Goal: Task Accomplishment & Management: Manage account settings

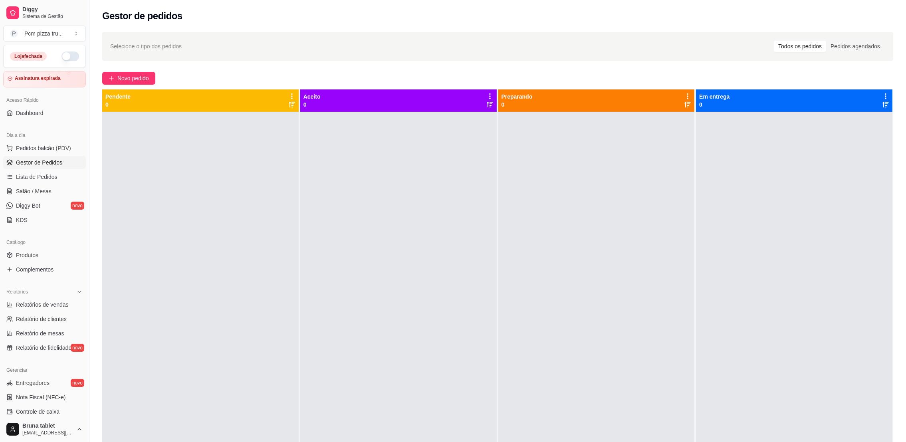
click at [63, 56] on button "button" at bounding box center [71, 57] width 18 height 10
click at [141, 77] on span "Novo pedido" at bounding box center [133, 78] width 32 height 9
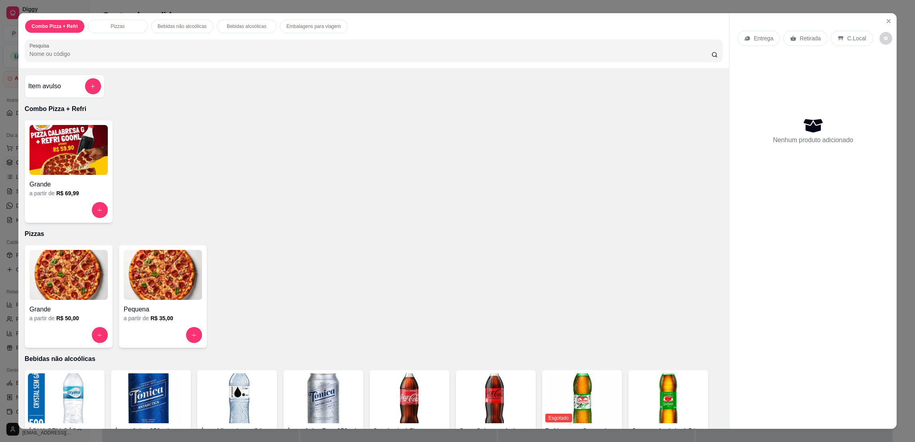
click at [75, 283] on img at bounding box center [69, 275] width 78 height 50
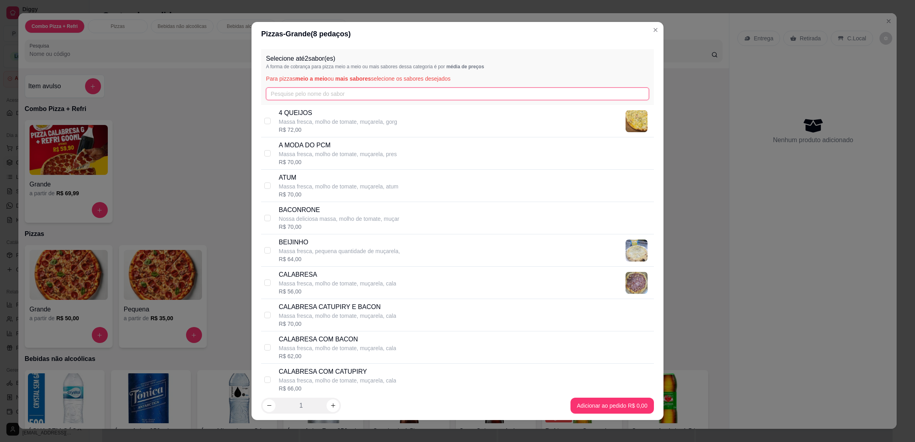
click at [396, 91] on input "text" at bounding box center [457, 93] width 383 height 13
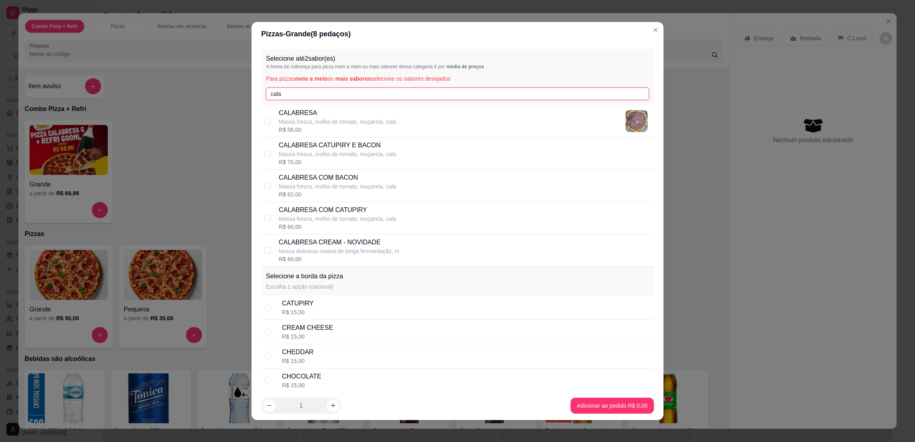
type input "cala"
click at [421, 105] on div "CALABRESA Massa fresca, molho de tomate, muçarela, cala R$ 56,00" at bounding box center [457, 121] width 393 height 32
checkbox input "true"
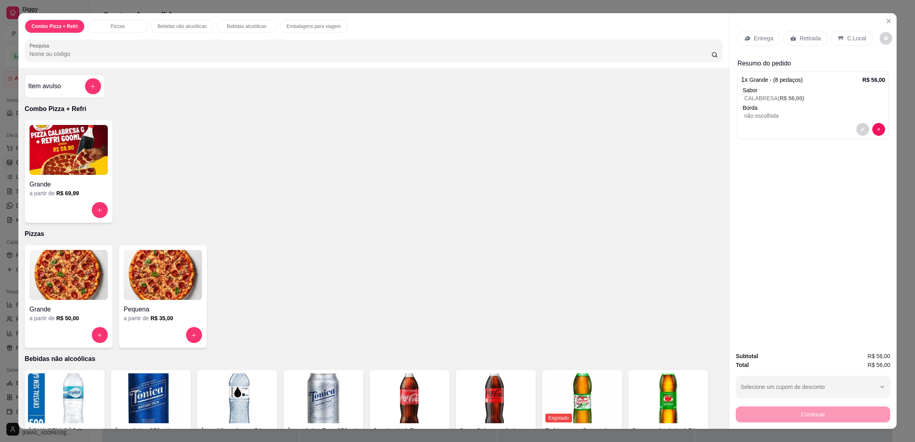
click at [809, 39] on p "Retirada" at bounding box center [810, 38] width 21 height 8
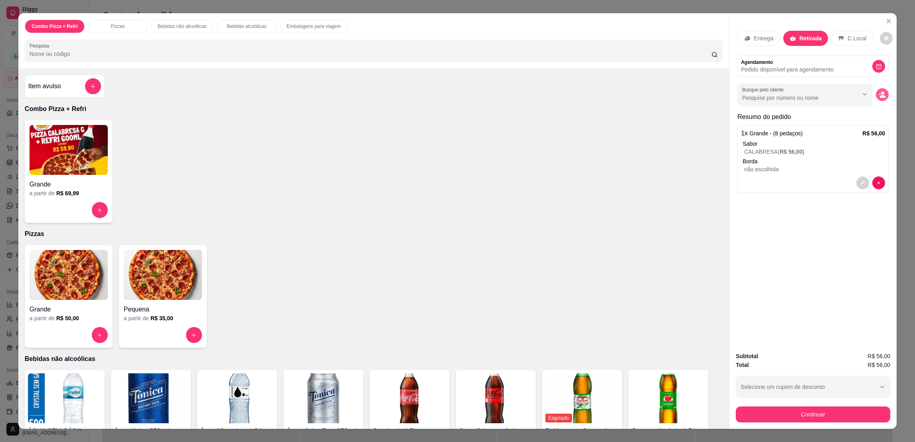
click at [883, 92] on button "decrease-product-quantity" at bounding box center [882, 94] width 13 height 13
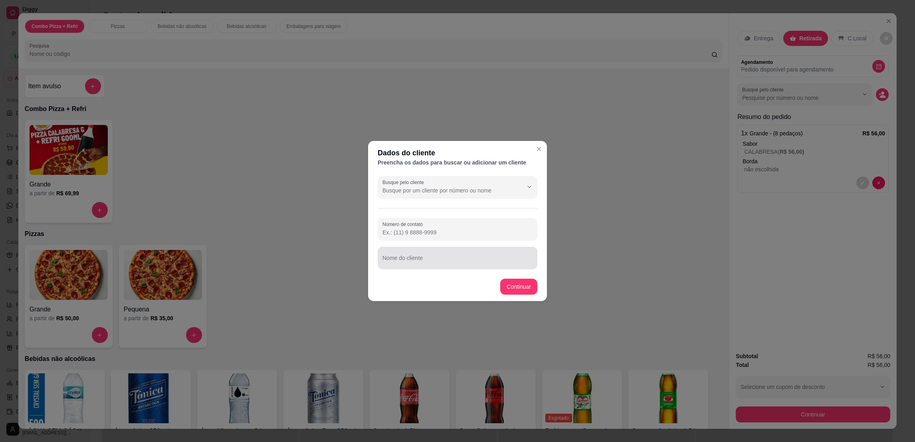
click at [527, 247] on div "Nome do cliente" at bounding box center [458, 258] width 160 height 22
type input "HIAGO"
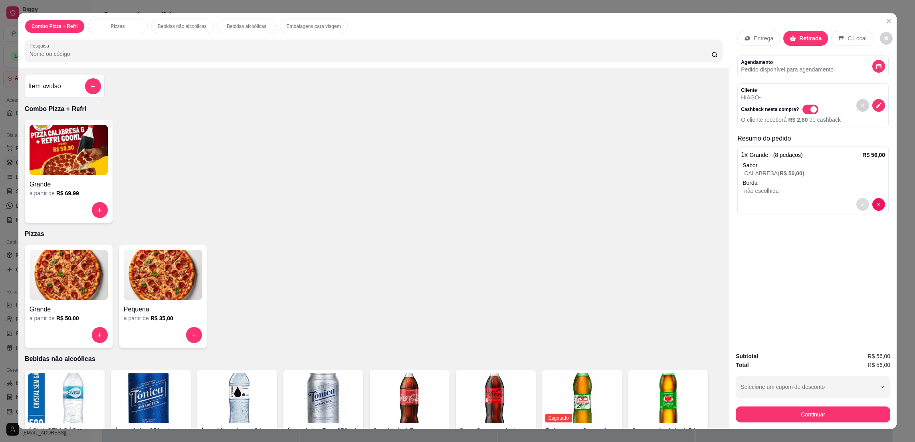
click at [861, 202] on icon "decrease-product-quantity" at bounding box center [863, 204] width 5 height 5
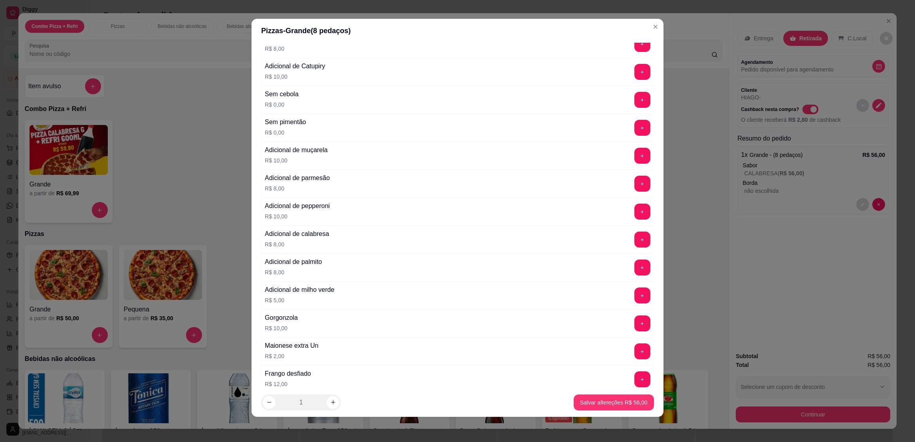
scroll to position [1317, 0]
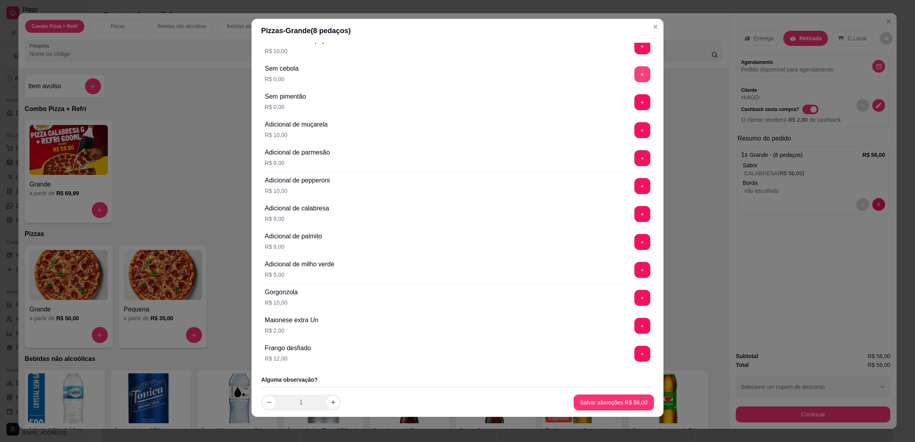
click at [635, 76] on button "+" at bounding box center [643, 74] width 16 height 16
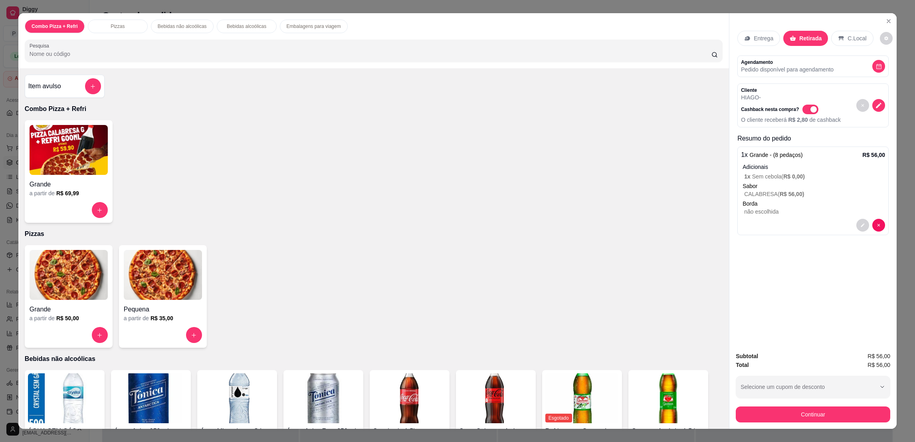
click at [821, 413] on button "Continuar" at bounding box center [813, 415] width 155 height 16
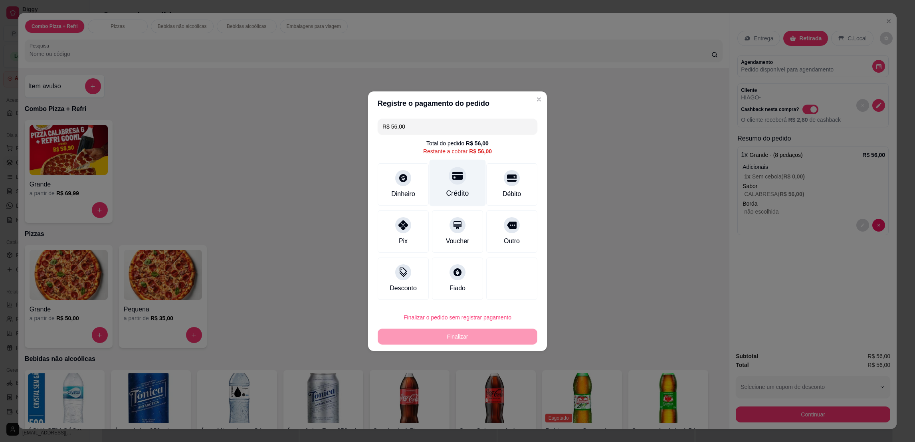
click at [448, 189] on div "Crédito" at bounding box center [457, 193] width 23 height 10
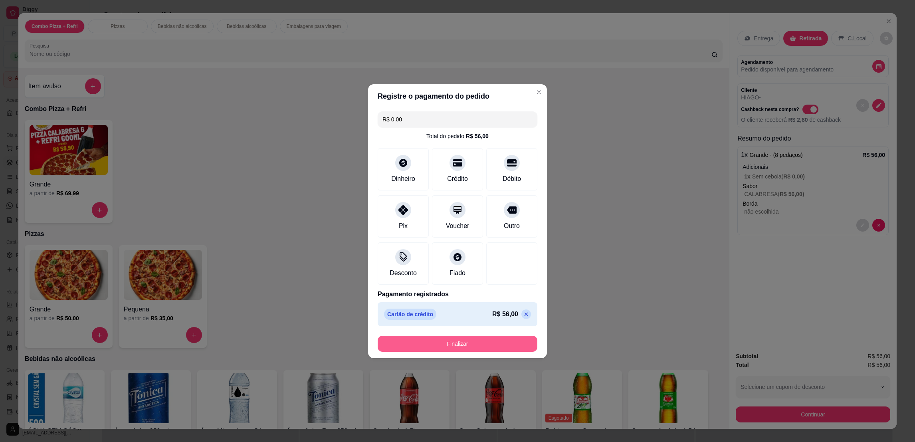
click at [451, 342] on button "Finalizar" at bounding box center [458, 344] width 160 height 16
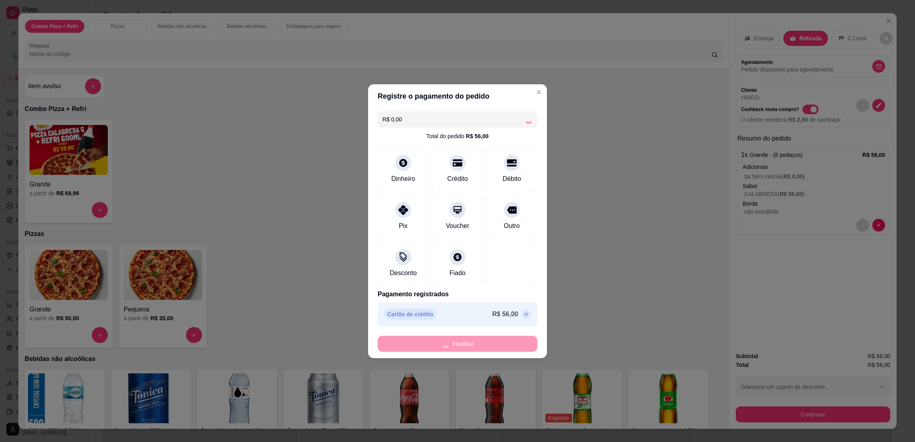
type input "-R$ 56,00"
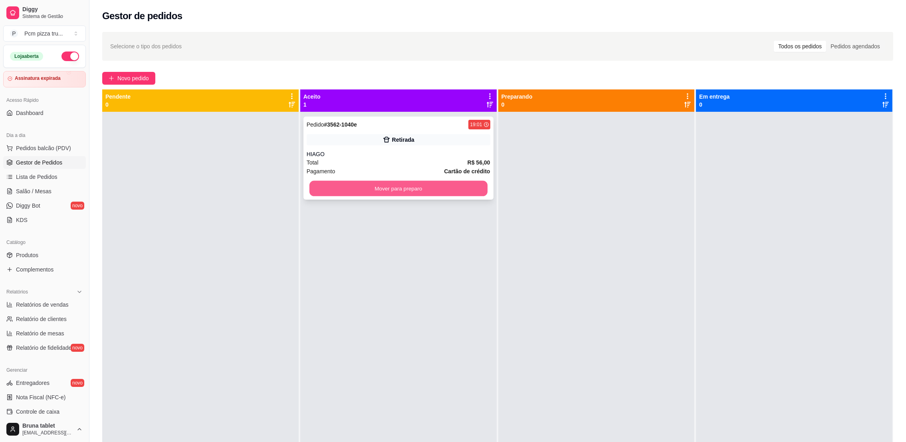
click at [452, 187] on button "Mover para preparo" at bounding box center [399, 189] width 178 height 16
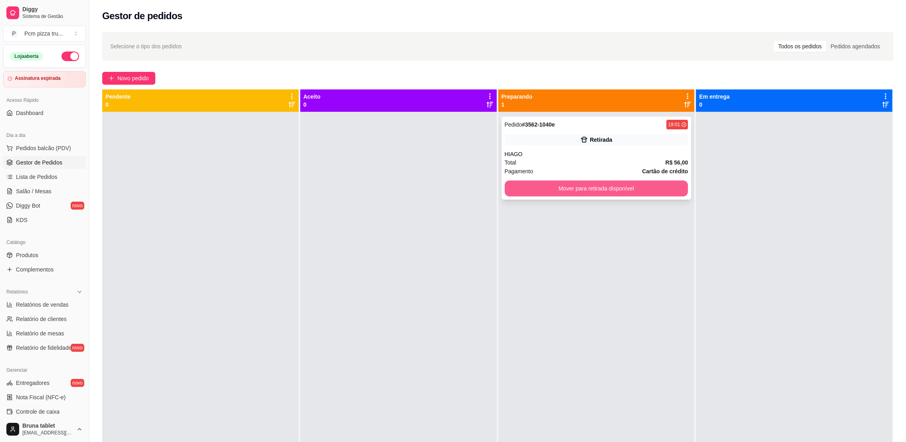
click at [631, 183] on button "Mover para retirada disponível" at bounding box center [597, 189] width 184 height 16
click at [631, 183] on div "Mover para retirada disponível" at bounding box center [597, 189] width 184 height 16
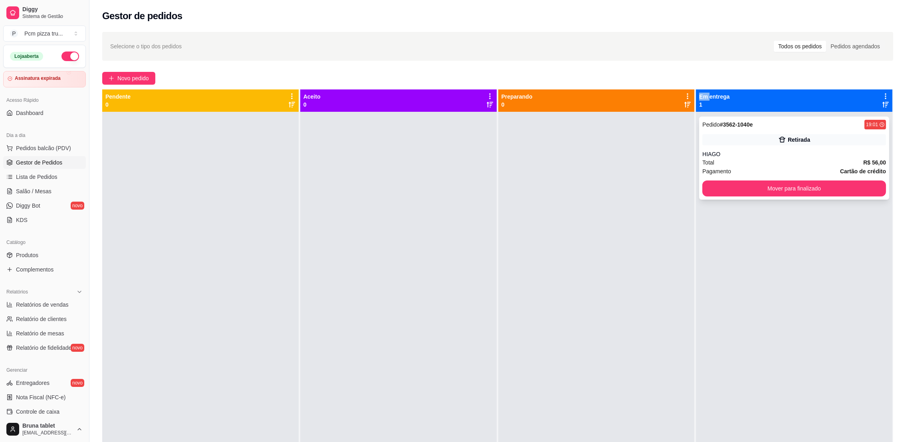
click at [717, 188] on button "Mover para finalizado" at bounding box center [794, 189] width 184 height 16
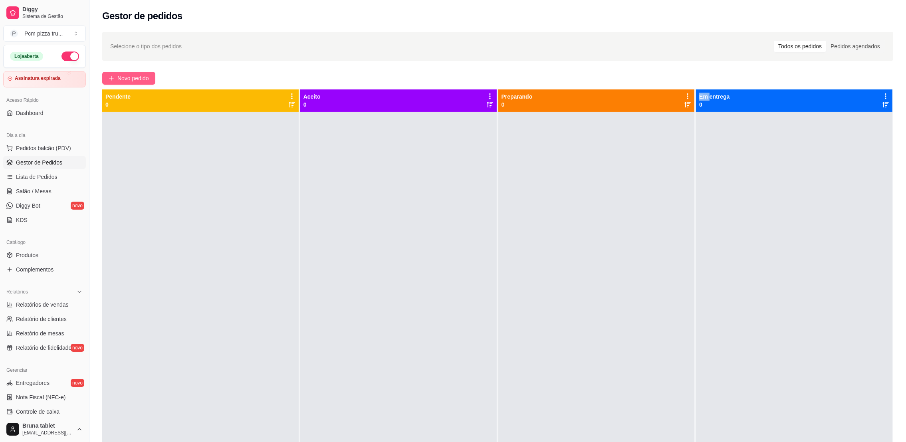
click at [123, 78] on span "Novo pedido" at bounding box center [133, 78] width 32 height 9
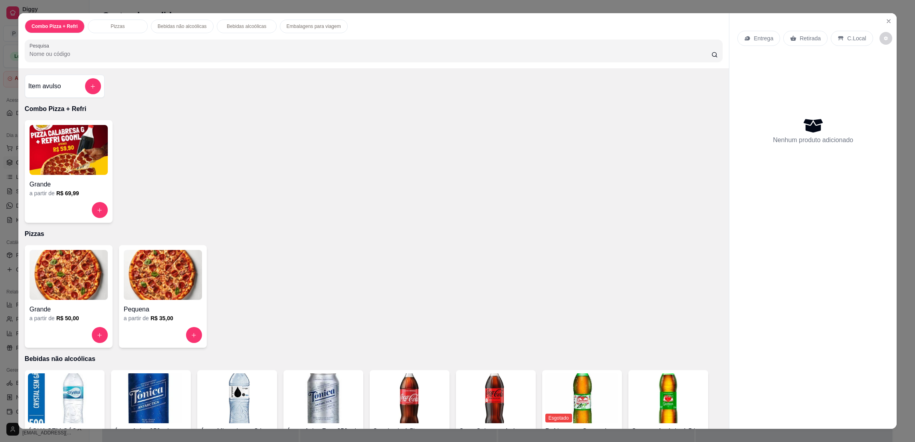
click at [165, 302] on div "Pequena" at bounding box center [163, 307] width 78 height 14
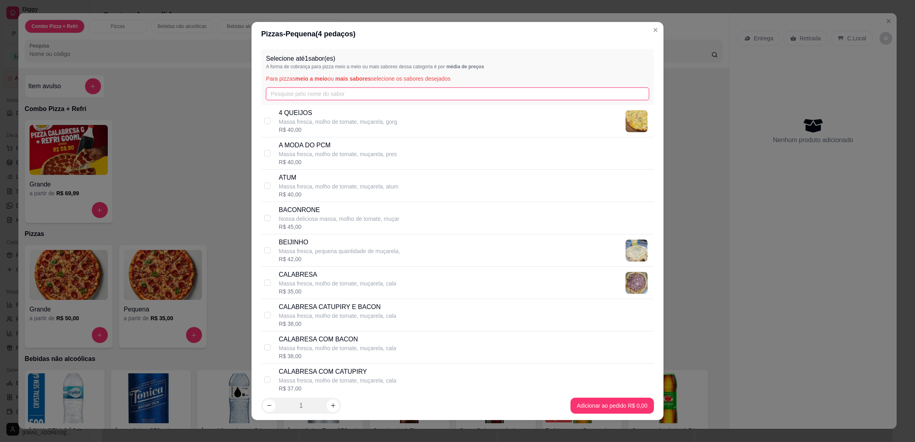
click at [313, 94] on input "text" at bounding box center [457, 93] width 383 height 13
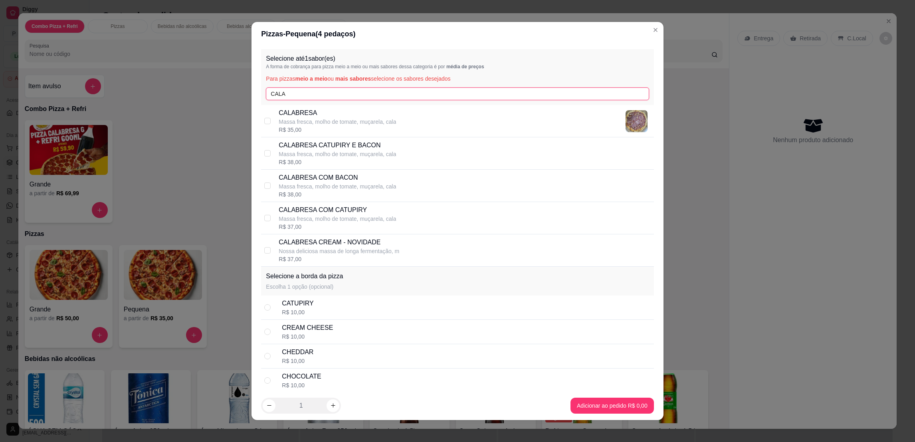
type input "CALA"
click at [318, 113] on p "CALABRESA" at bounding box center [337, 113] width 117 height 10
checkbox input "true"
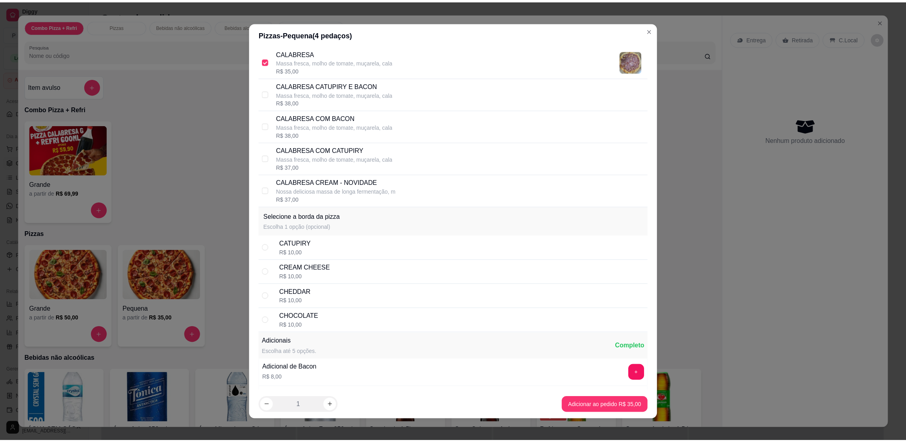
scroll to position [179, 0]
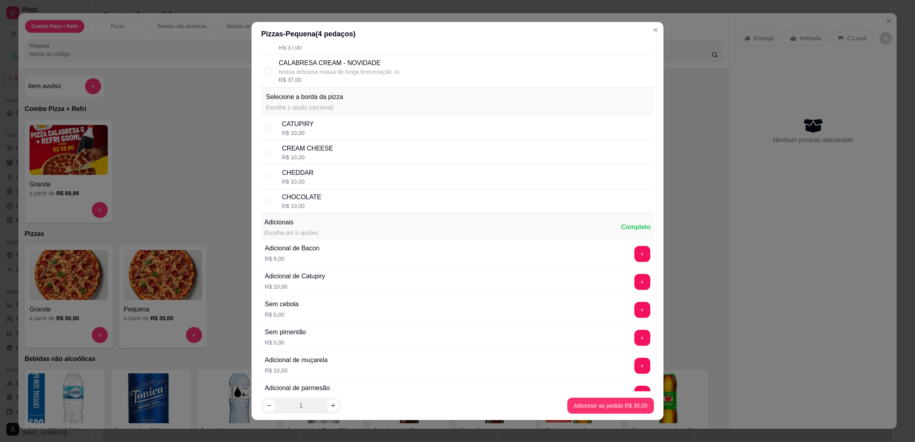
click at [349, 194] on div "CHOCOLATE R$ 10,00" at bounding box center [466, 201] width 369 height 18
radio input "true"
click at [635, 315] on button "+" at bounding box center [643, 310] width 16 height 16
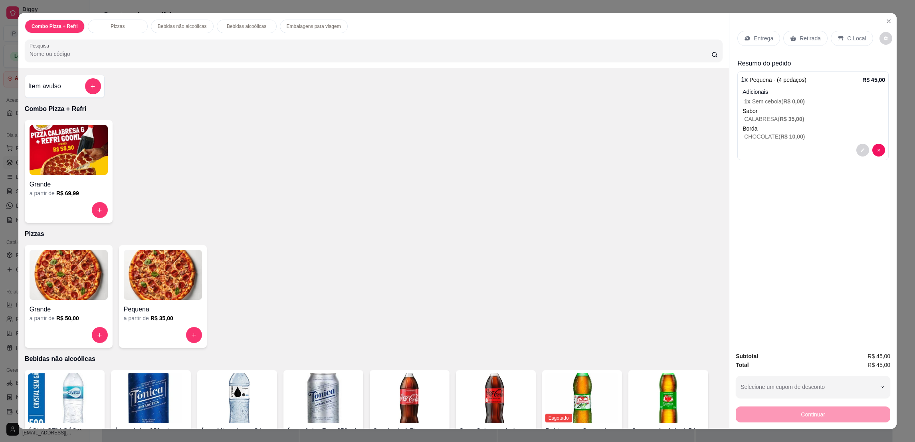
click at [838, 36] on icon at bounding box center [841, 38] width 6 height 6
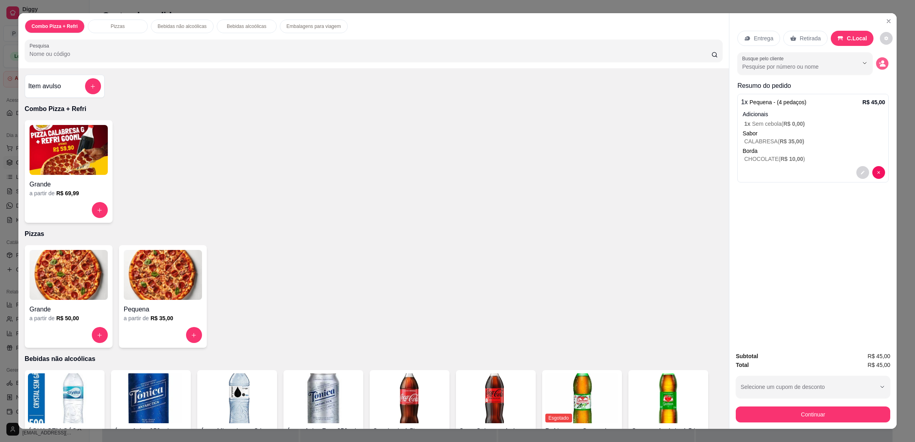
click at [877, 62] on button "decrease-product-quantity" at bounding box center [883, 64] width 12 height 12
click at [804, 36] on p "Retirada" at bounding box center [810, 38] width 21 height 8
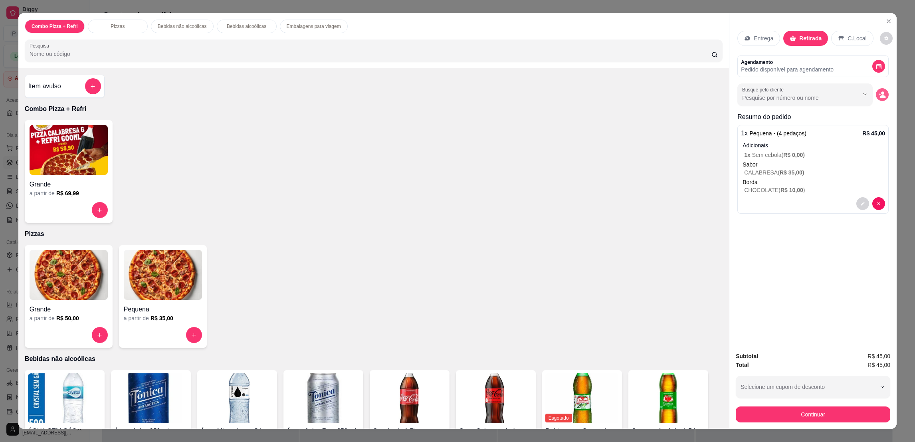
click at [880, 95] on icon "decrease-product-quantity" at bounding box center [882, 94] width 7 height 7
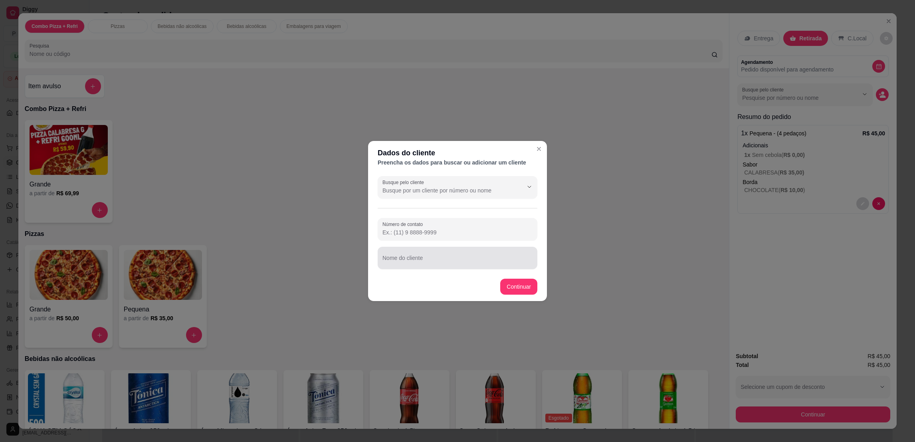
click at [505, 263] on input "Nome do cliente" at bounding box center [458, 261] width 150 height 8
type input "RUBIA"
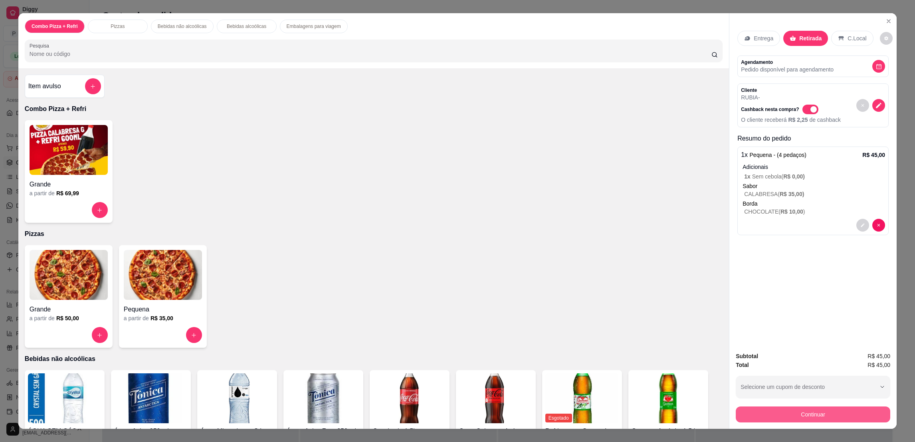
click at [817, 417] on button "Continuar" at bounding box center [813, 415] width 155 height 16
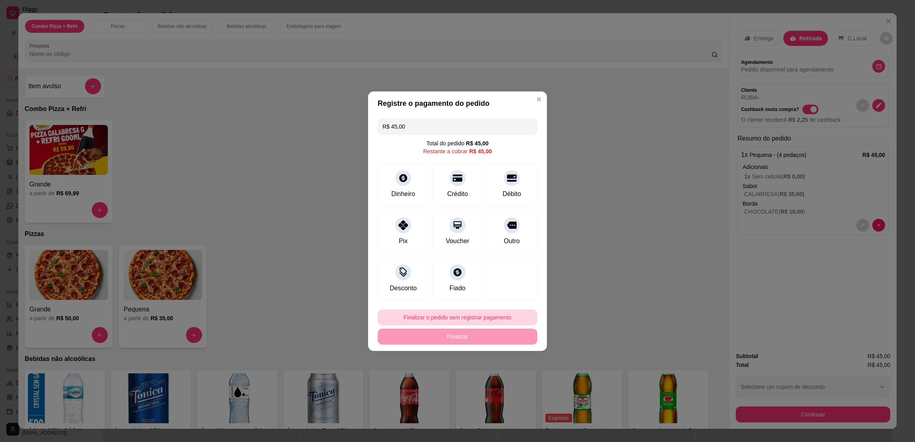
click at [496, 317] on button "Finalizar o pedido sem registrar pagamento" at bounding box center [458, 318] width 160 height 16
click at [514, 385] on button "Confirmar" at bounding box center [507, 383] width 30 height 12
type input "R$ 0,00"
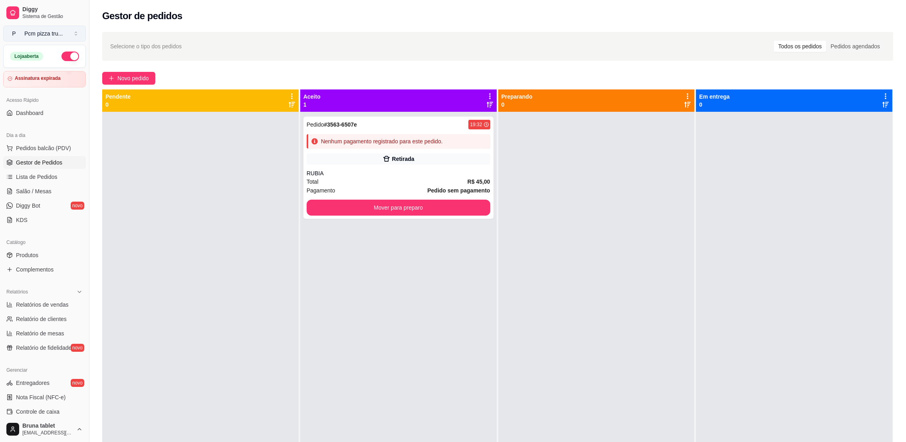
click at [57, 31] on div "Pcm pizza tru ..." at bounding box center [43, 34] width 38 height 8
click at [61, 19] on span "Sistema de Gestão" at bounding box center [52, 16] width 60 height 6
